Goal: Task Accomplishment & Management: Use online tool/utility

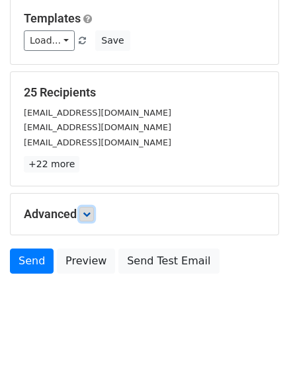
click at [85, 214] on link at bounding box center [86, 214] width 15 height 15
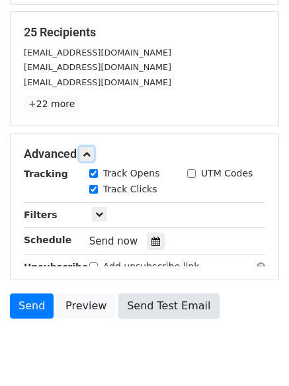
scroll to position [250, 0]
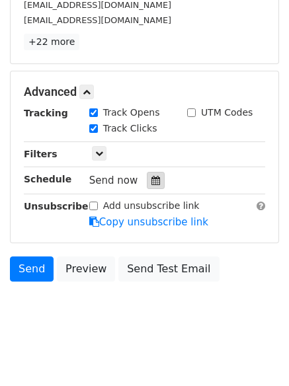
click at [152, 184] on icon at bounding box center [156, 180] width 9 height 9
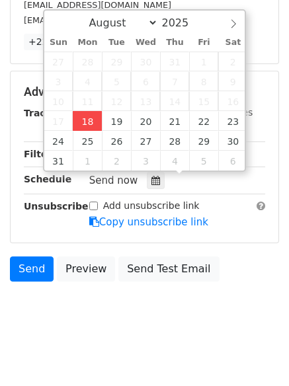
type input "2025-08-18 15:52"
type input "03"
type input "52"
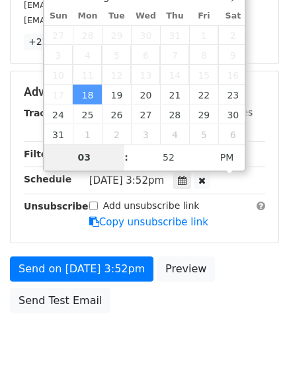
scroll to position [236, 0]
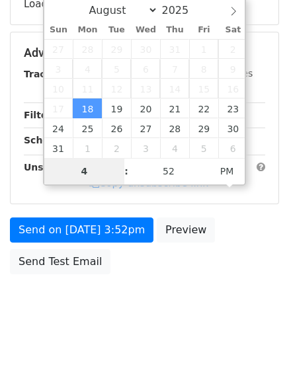
type input "4"
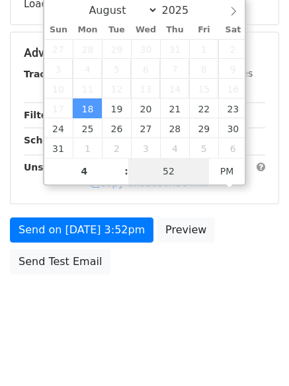
type input "2025-08-18 16:52"
type input "04"
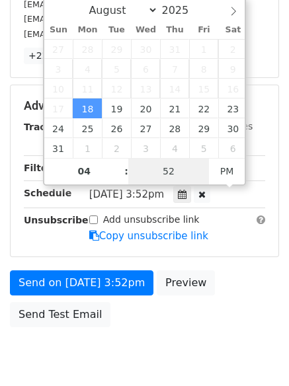
type input "1"
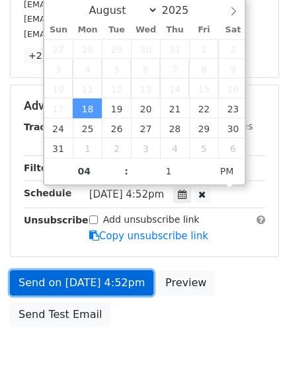
type input "2025-08-18 16:01"
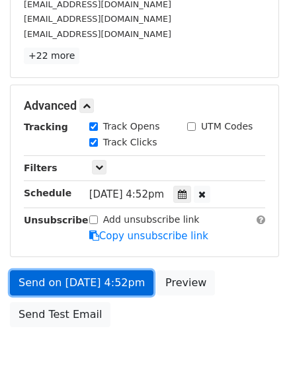
click at [87, 279] on link "Send on Aug 18 at 4:52pm" at bounding box center [82, 283] width 144 height 25
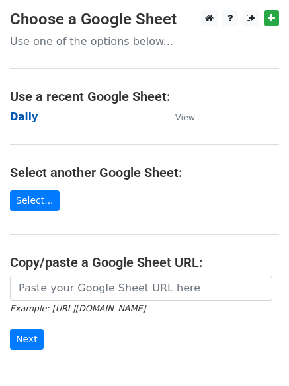
click at [31, 116] on strong "Daily" at bounding box center [24, 117] width 28 height 12
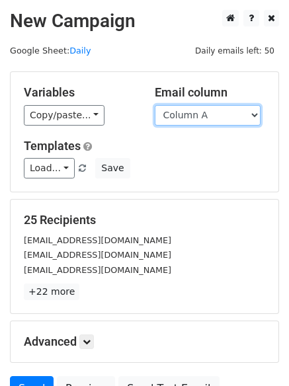
click at [202, 122] on select "Column A Column B Column C Column D Column E Column F" at bounding box center [208, 115] width 106 height 21
select select "Column B"
click at [155, 105] on select "Column A Column B Column C Column D Column E Column F" at bounding box center [208, 115] width 106 height 21
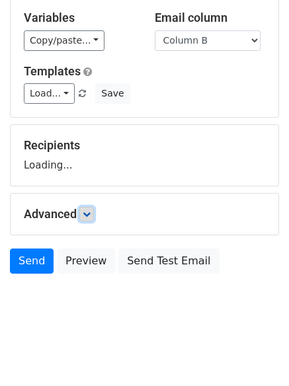
click at [82, 216] on link at bounding box center [86, 214] width 15 height 15
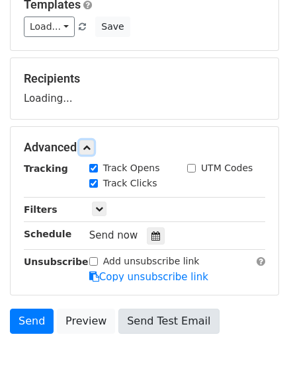
scroll to position [204, 0]
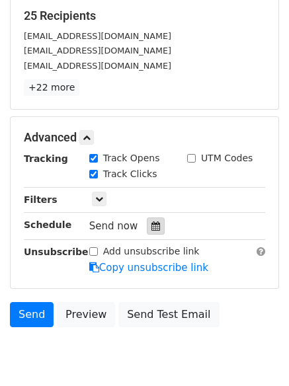
click at [152, 222] on icon at bounding box center [156, 226] width 9 height 9
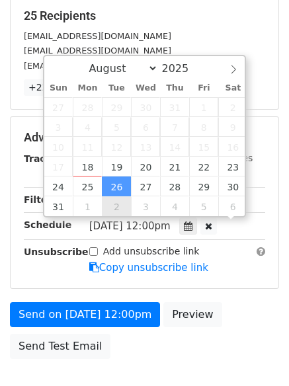
scroll to position [1, 0]
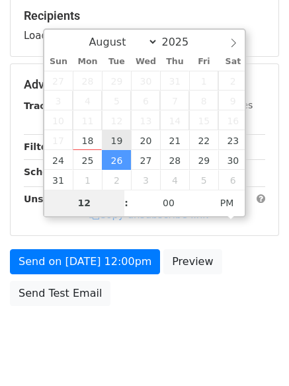
type input "2025-08-19 12:00"
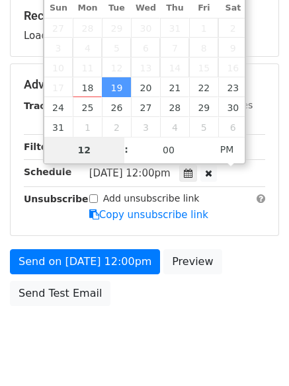
type input "5"
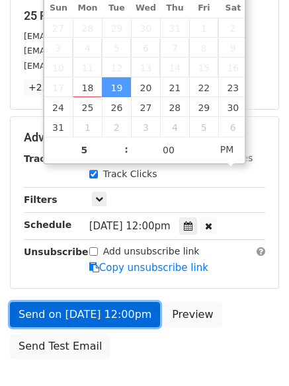
type input "2025-08-19 17:00"
click at [97, 319] on link "Send on Aug 19 at 12:00pm" at bounding box center [85, 314] width 150 height 25
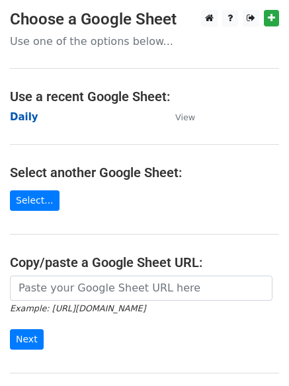
click at [31, 120] on strong "Daily" at bounding box center [24, 117] width 28 height 12
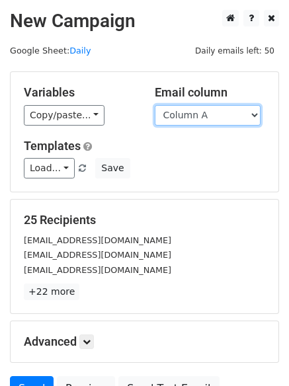
click at [193, 118] on select "Column A Column B Column C Column D Column E Column F" at bounding box center [208, 115] width 106 height 21
select select "Column C"
click at [155, 105] on select "Column A Column B Column C Column D Column E Column F" at bounding box center [208, 115] width 106 height 21
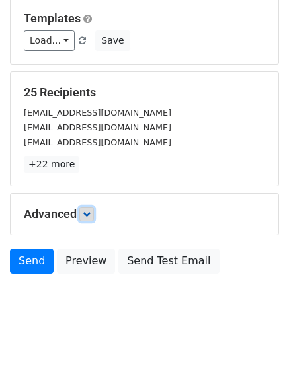
click at [94, 211] on link at bounding box center [86, 214] width 15 height 15
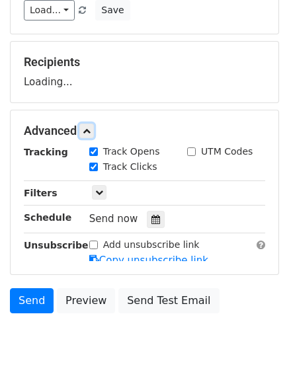
scroll to position [203, 0]
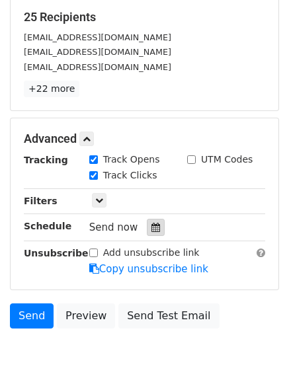
click at [147, 235] on div at bounding box center [156, 227] width 18 height 17
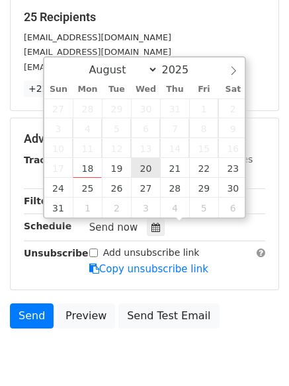
type input "2025-08-20 12:00"
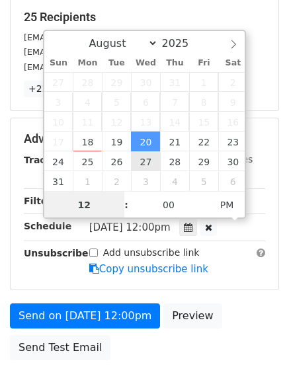
scroll to position [1, 0]
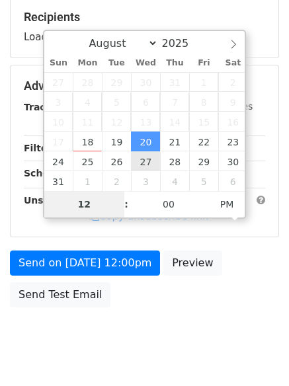
type input "6"
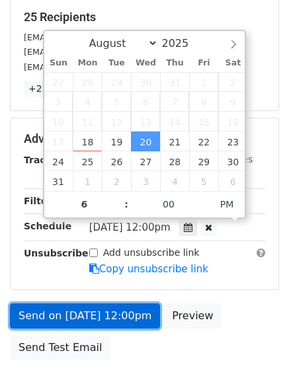
type input "2025-08-20 18:00"
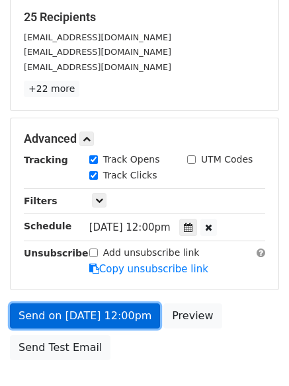
click at [107, 306] on link "Send on Aug 20 at 12:00pm" at bounding box center [85, 316] width 150 height 25
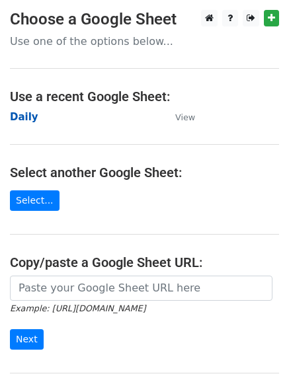
click at [13, 113] on strong "Daily" at bounding box center [24, 117] width 28 height 12
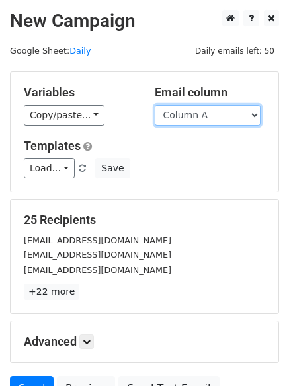
click at [194, 118] on select "Column A Column B Column C Column D Column E Column F" at bounding box center [208, 115] width 106 height 21
select select "Column D"
click at [155, 105] on select "Column A Column B Column C Column D Column E Column F" at bounding box center [208, 115] width 106 height 21
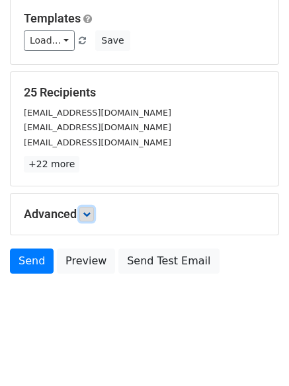
click at [89, 218] on link at bounding box center [86, 214] width 15 height 15
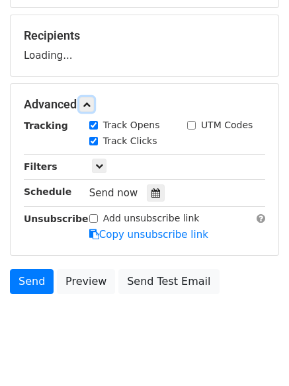
scroll to position [189, 0]
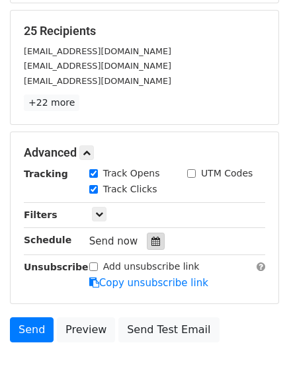
click at [152, 242] on icon at bounding box center [156, 241] width 9 height 9
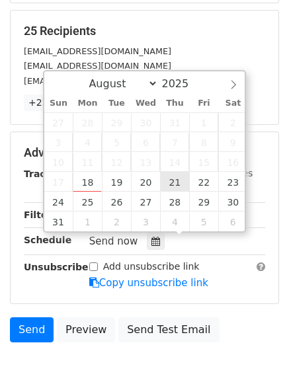
type input "[DATE] 12:00"
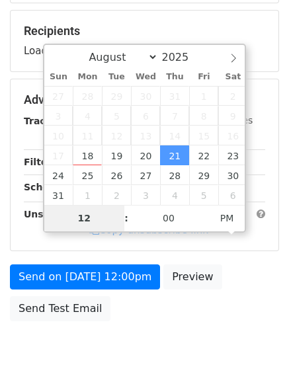
type input "7"
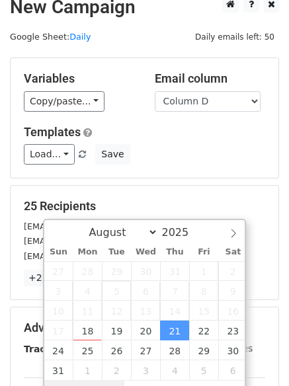
scroll to position [289, 0]
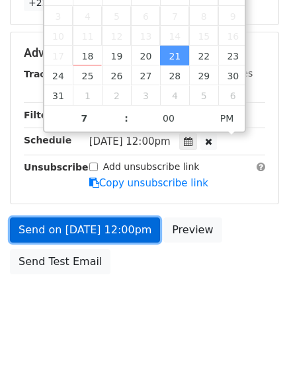
type input "[DATE] 19:00"
click at [111, 240] on link "Send on [DATE] 12:00pm" at bounding box center [85, 230] width 150 height 25
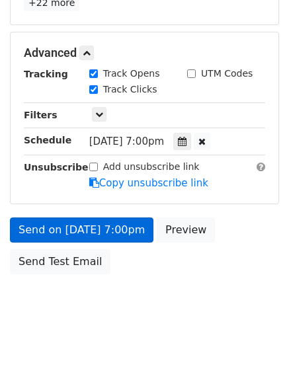
scroll to position [236, 0]
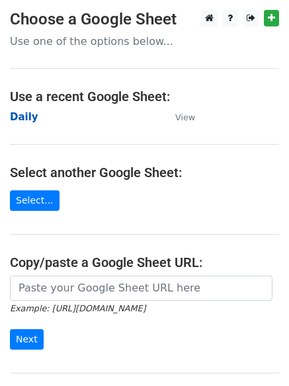
click at [17, 115] on strong "Daily" at bounding box center [24, 117] width 28 height 12
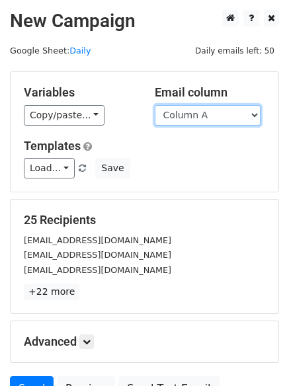
drag, startPoint x: 0, startPoint y: 0, endPoint x: 197, endPoint y: 116, distance: 228.5
click at [197, 116] on select "Column A Column B Column C Column D Column E Column F" at bounding box center [208, 115] width 106 height 21
select select "Column E"
click at [155, 105] on select "Column A Column B Column C Column D Column E Column F" at bounding box center [208, 115] width 106 height 21
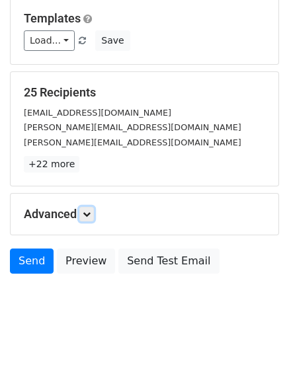
drag, startPoint x: 92, startPoint y: 212, endPoint x: 114, endPoint y: 232, distance: 30.0
click at [94, 212] on link at bounding box center [86, 214] width 15 height 15
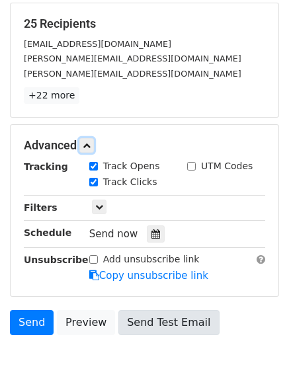
scroll to position [252, 0]
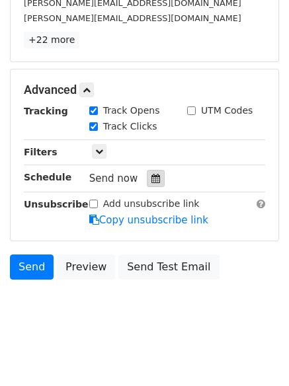
click at [152, 181] on icon at bounding box center [156, 178] width 9 height 9
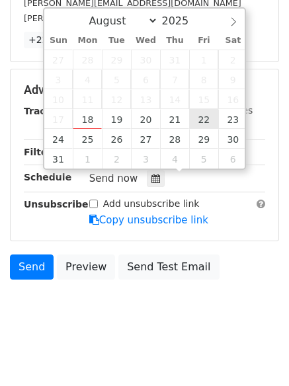
type input "2025-08-22 12:00"
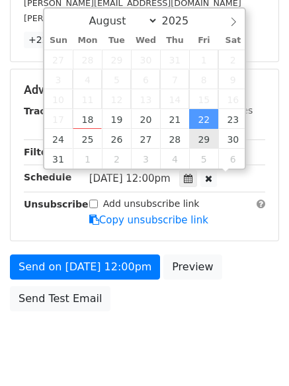
scroll to position [1, 0]
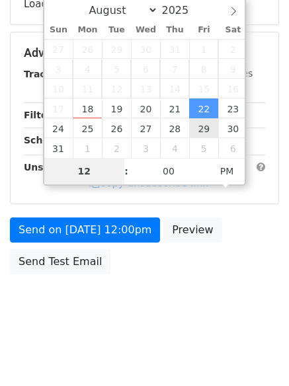
type input "8"
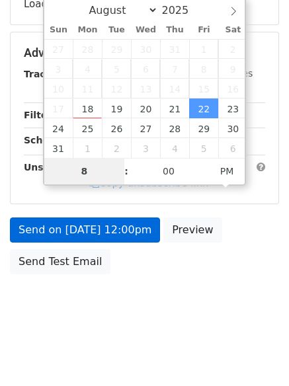
scroll to position [252, 0]
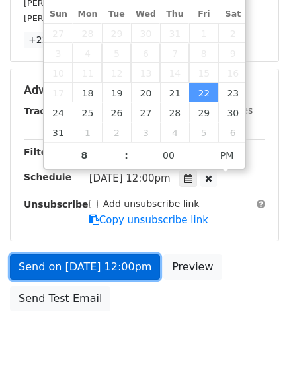
type input "2025-08-22 20:00"
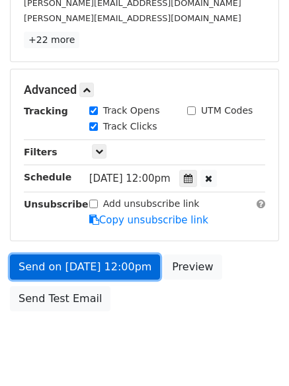
click at [112, 271] on link "Send on Aug 22 at 12:00pm" at bounding box center [85, 267] width 150 height 25
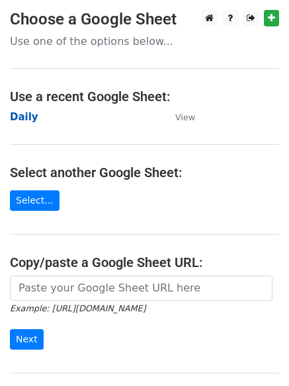
click at [23, 116] on strong "Daily" at bounding box center [24, 117] width 28 height 12
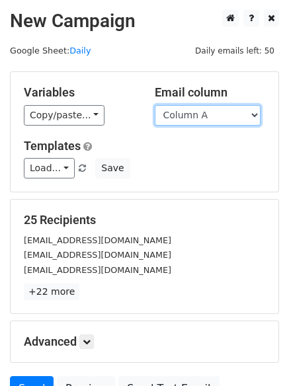
click at [206, 118] on select "Column A Column B Column C Column D Column E Column F" at bounding box center [208, 115] width 106 height 21
select select "Column F"
click at [155, 105] on select "Column A Column B Column C Column D Column E Column F" at bounding box center [208, 115] width 106 height 21
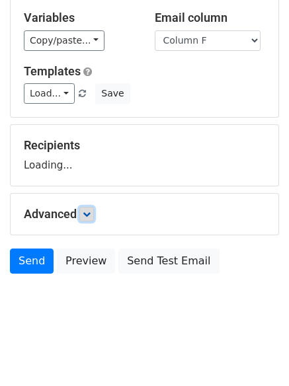
click at [94, 216] on link at bounding box center [86, 214] width 15 height 15
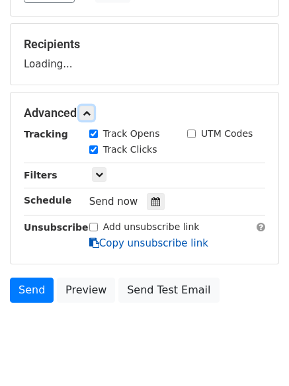
scroll to position [204, 0]
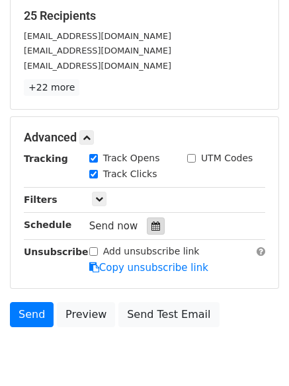
click at [153, 230] on icon at bounding box center [156, 226] width 9 height 9
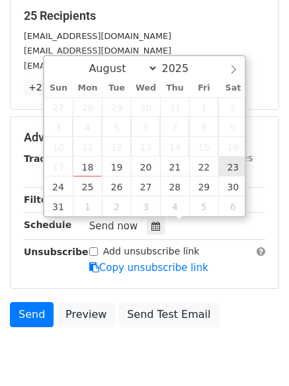
type input "[DATE] 12:00"
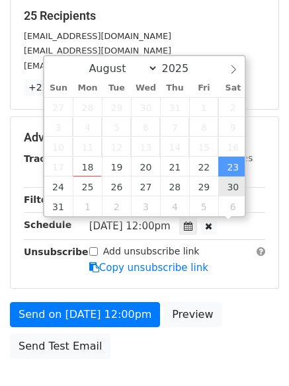
scroll to position [1, 0]
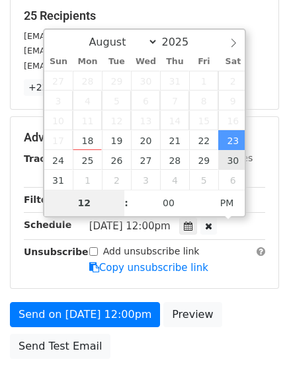
type input "9"
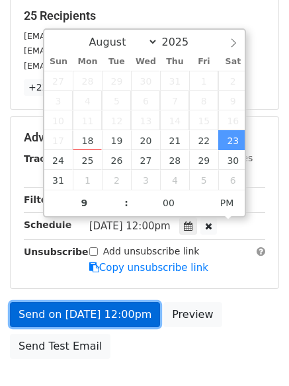
type input "[DATE] 21:00"
click at [81, 306] on link "Send on [DATE] 12:00pm" at bounding box center [85, 314] width 150 height 25
